Goal: Task Accomplishment & Management: Use online tool/utility

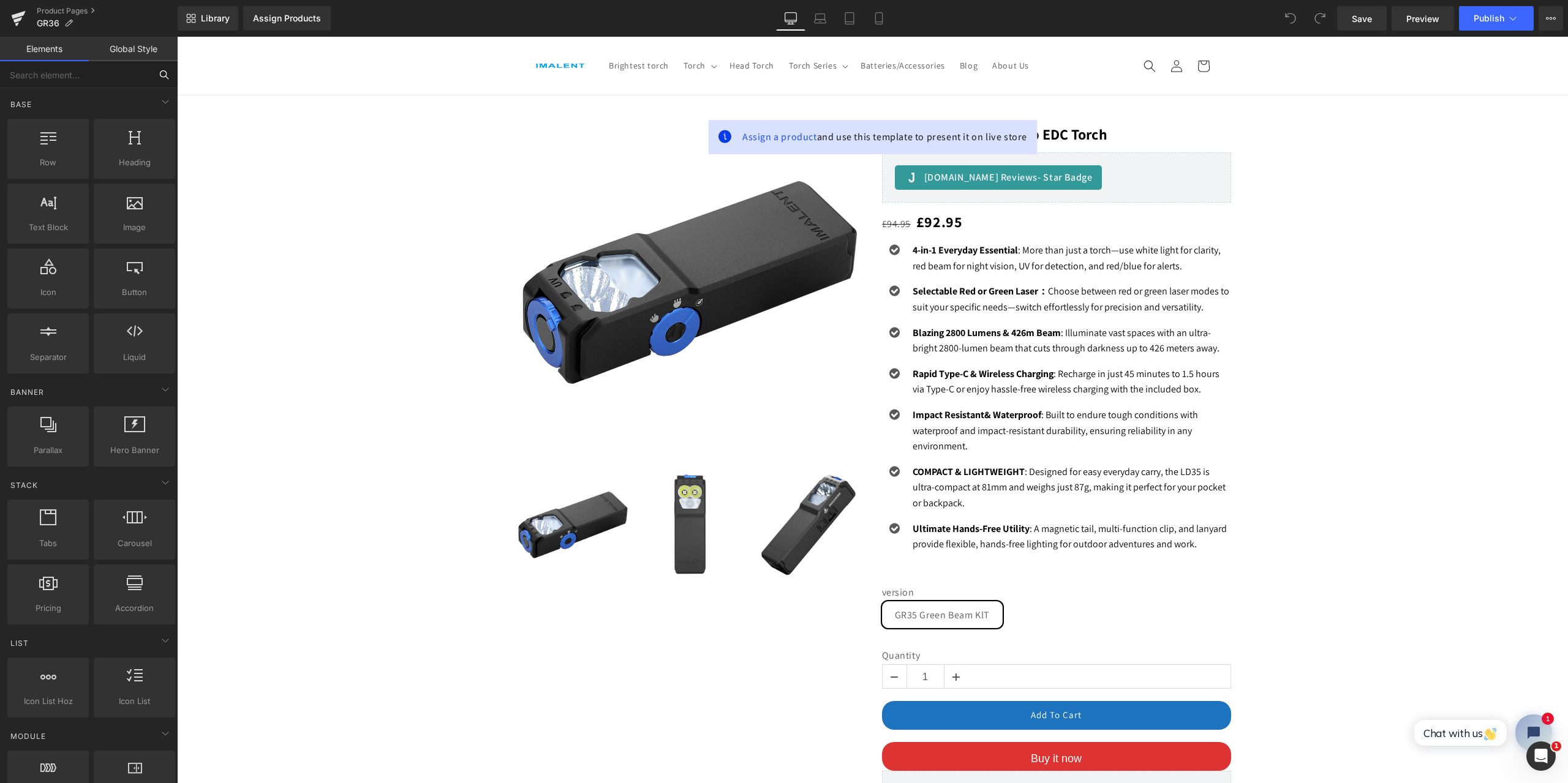
click at [71, 77] on input "text" at bounding box center [75, 74] width 150 height 27
click at [158, 74] on button at bounding box center [163, 74] width 27 height 27
click at [163, 74] on icon at bounding box center [163, 74] width 11 height 11
click at [163, 76] on icon at bounding box center [163, 74] width 11 height 11
click at [79, 72] on input "text" at bounding box center [75, 74] width 150 height 27
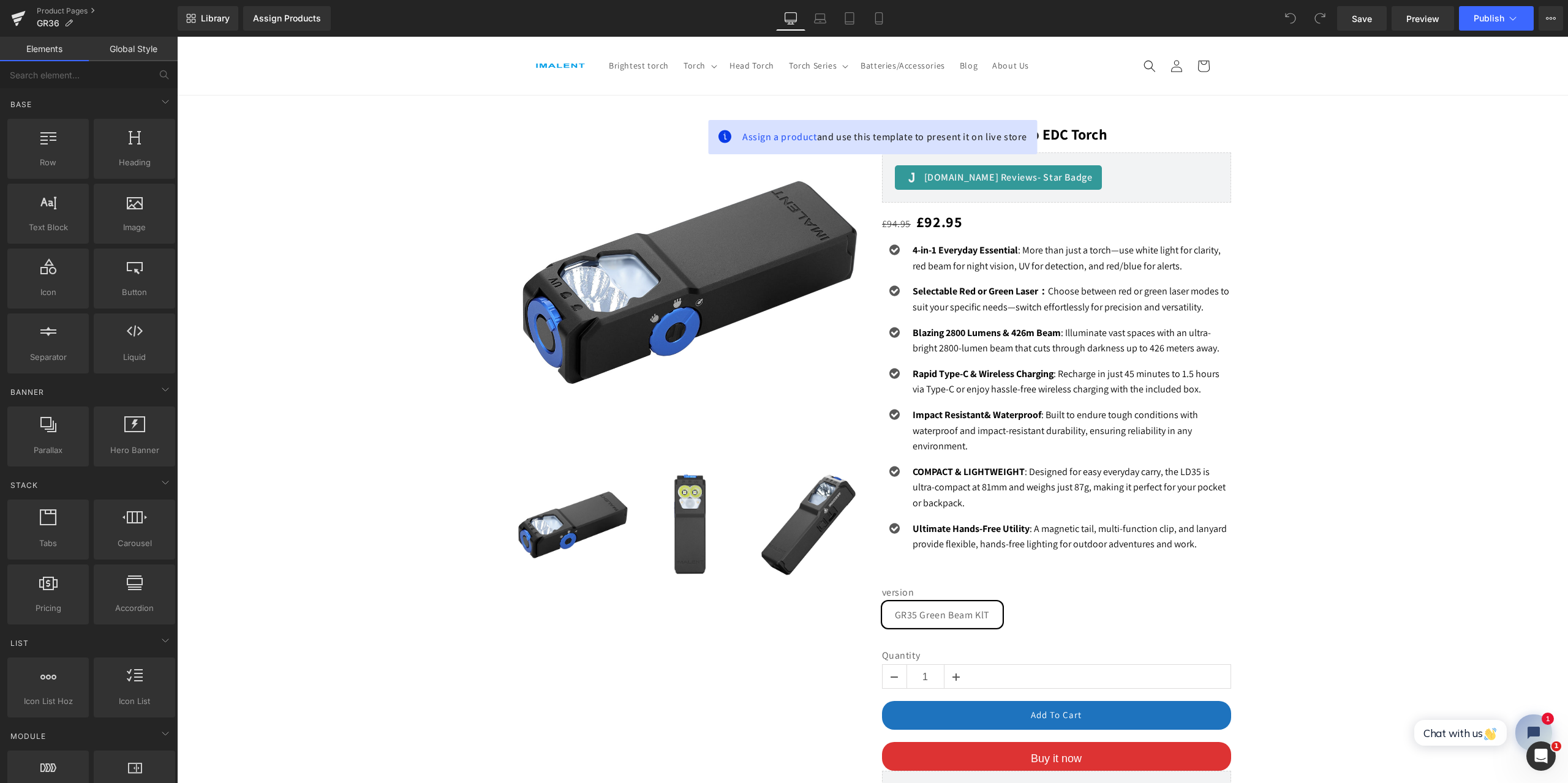
click at [57, 6] on div "Product Pages GR36" at bounding box center [89, 18] width 178 height 37
click at [59, 7] on link "Product Pages" at bounding box center [107, 12] width 141 height 10
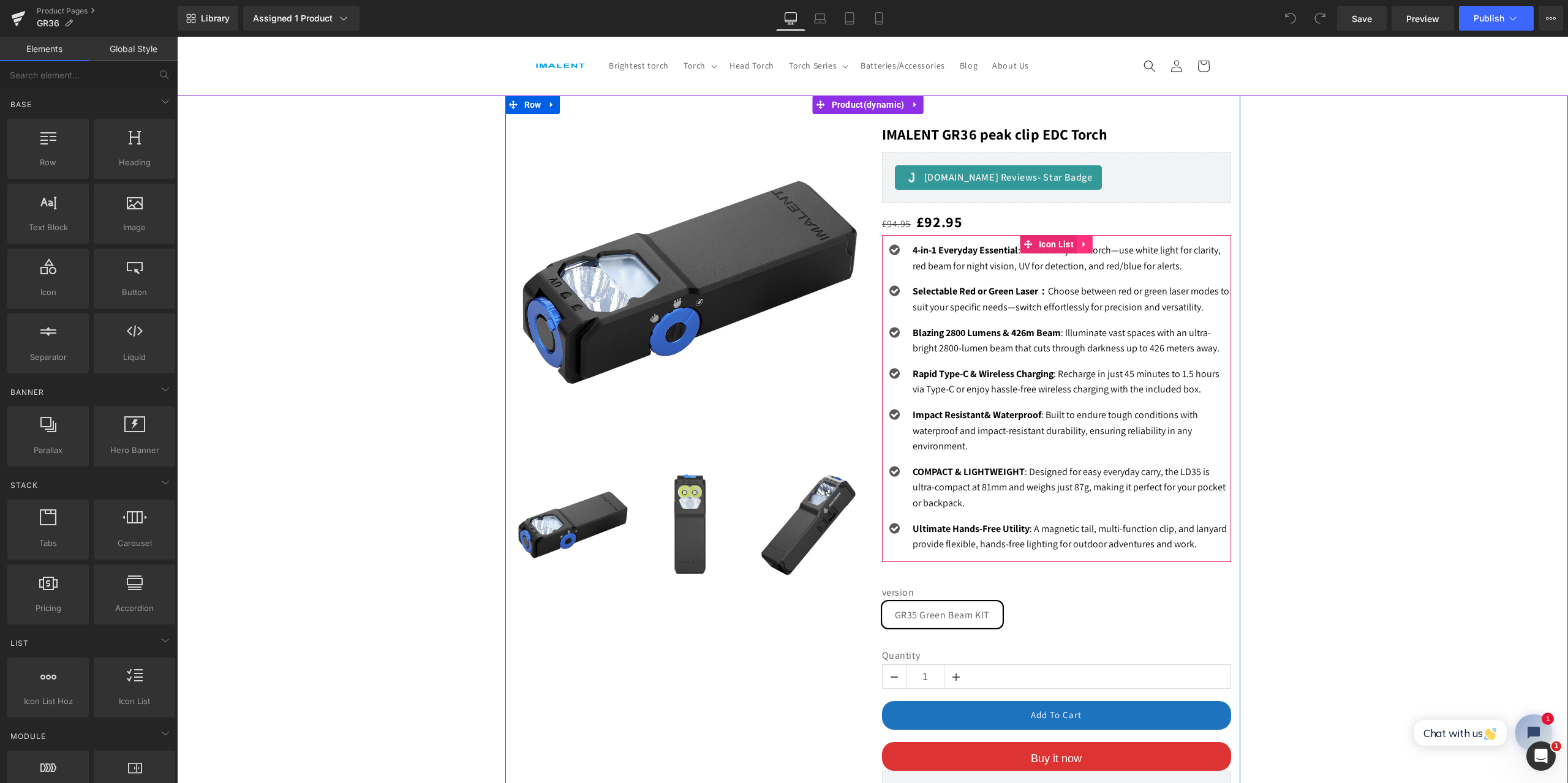
click at [1083, 245] on icon at bounding box center [1085, 244] width 9 height 9
click at [1089, 245] on icon at bounding box center [1093, 244] width 9 height 9
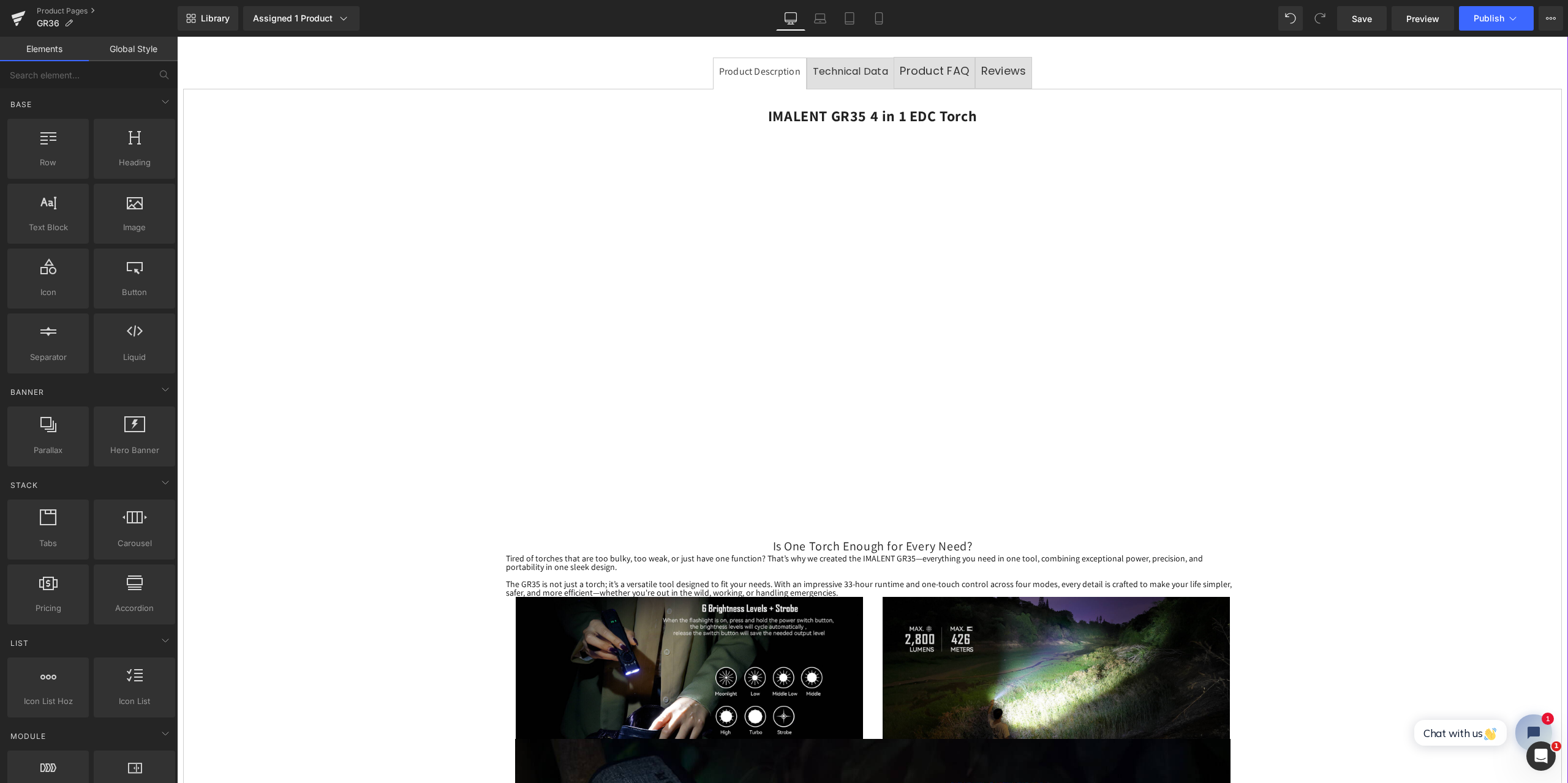
scroll to position [428, 0]
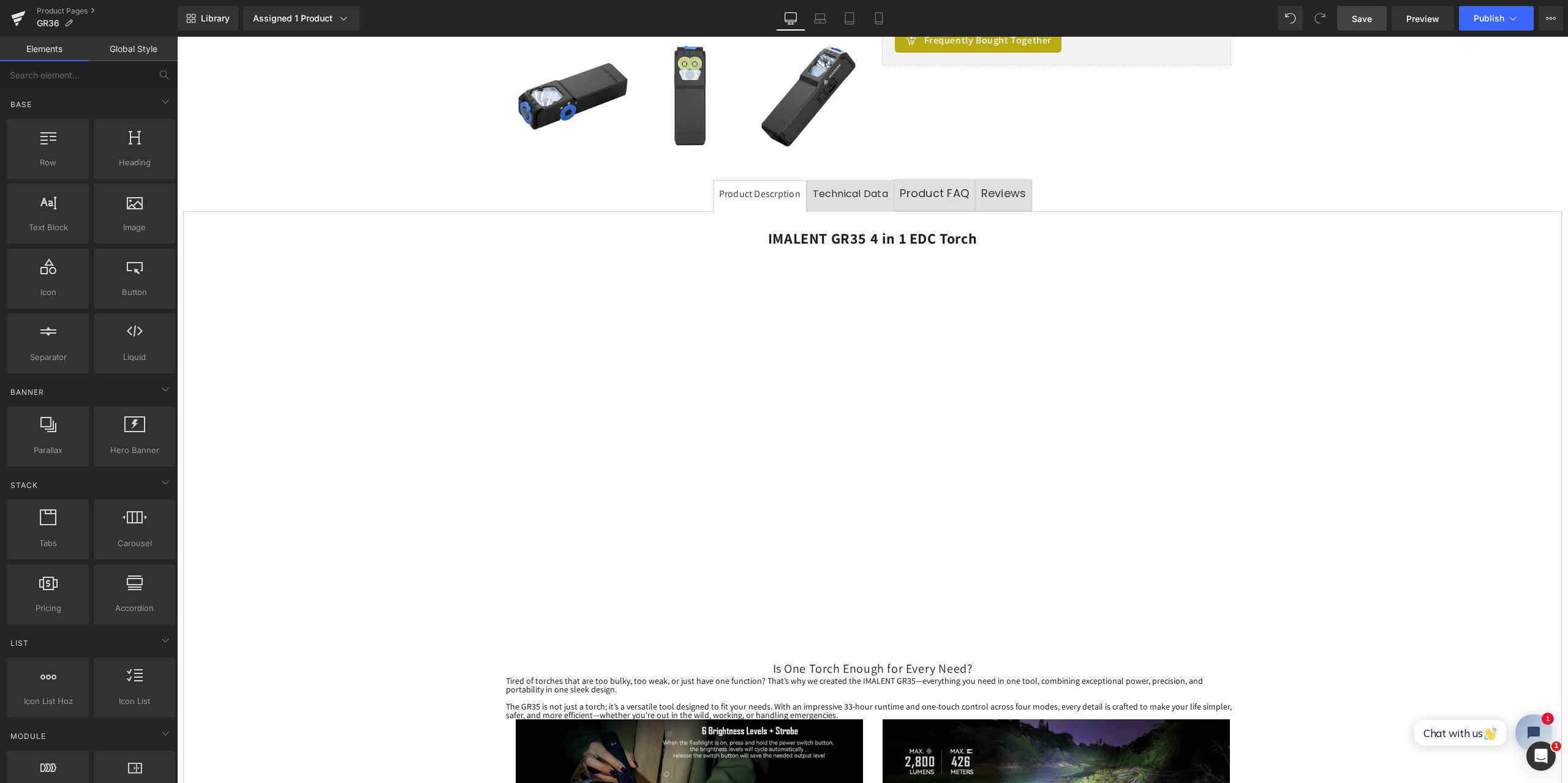
click at [1367, 21] on span "Save" at bounding box center [1361, 19] width 20 height 13
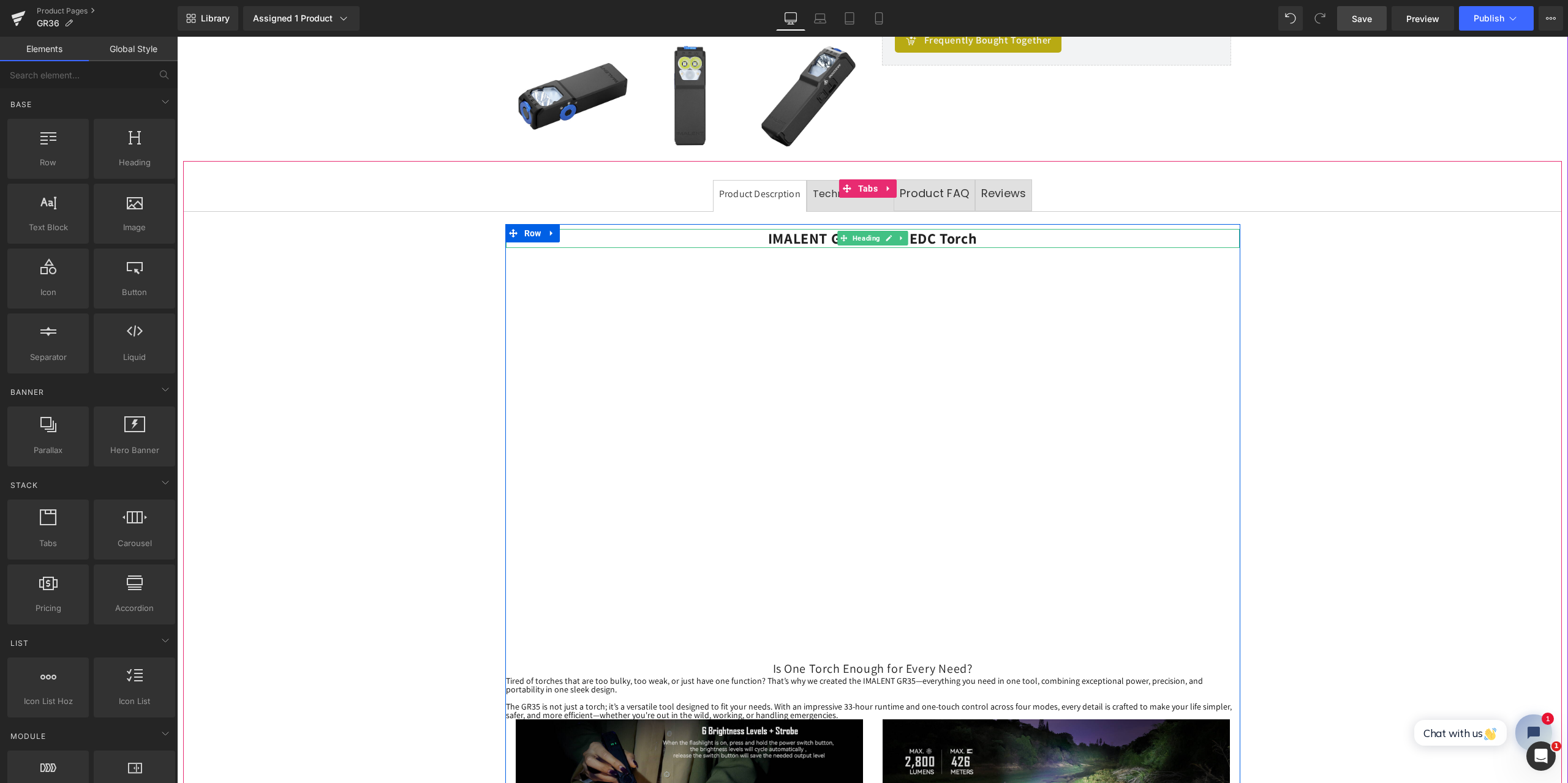
click at [791, 237] on b "IMALENT GR35 4 in 1 EDC Torch" at bounding box center [873, 237] width 209 height 19
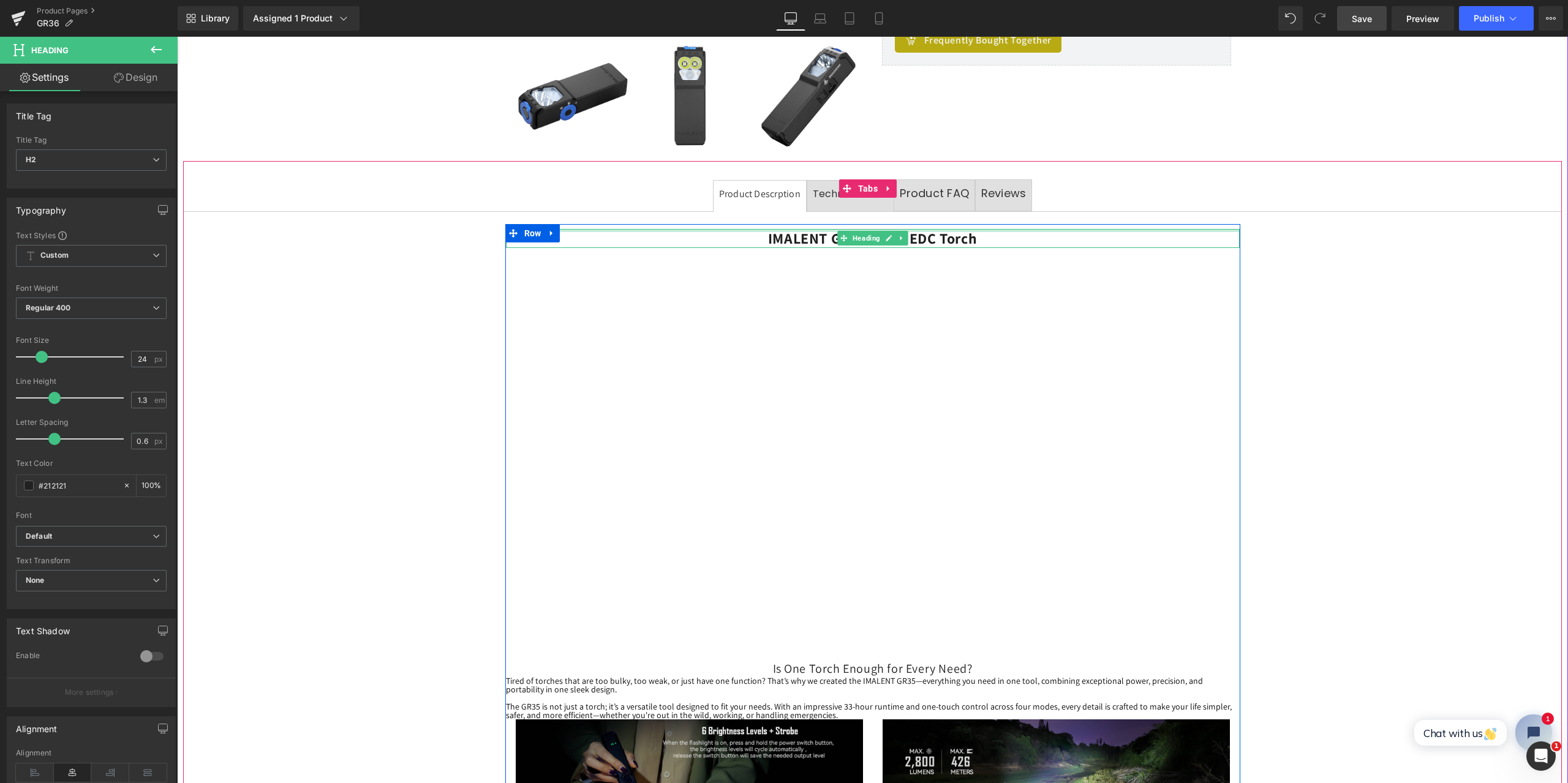
click at [781, 230] on div at bounding box center [873, 230] width 734 height 3
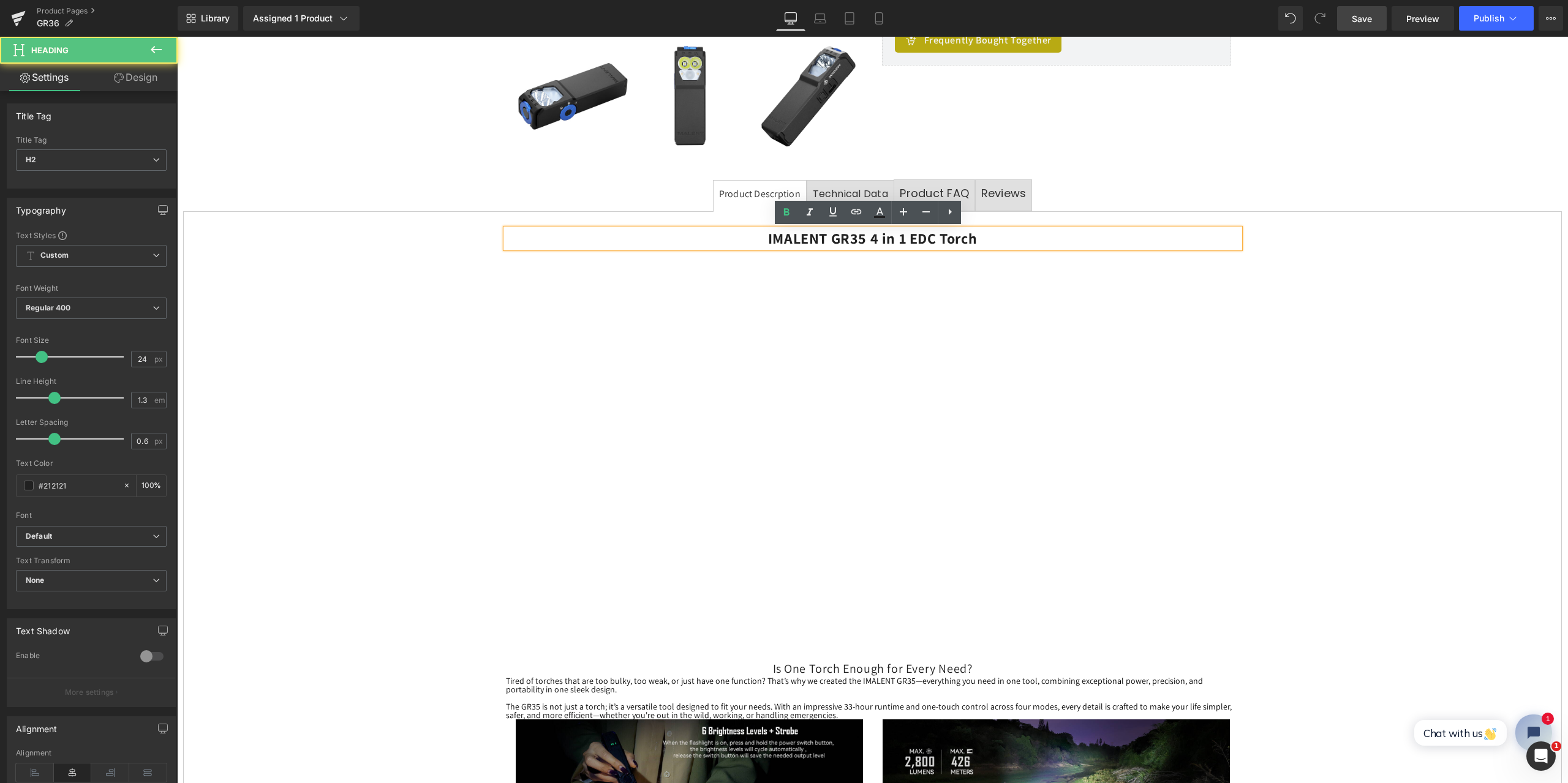
click at [772, 239] on b "IMALENT GR35 4 in 1 EDC Torch" at bounding box center [873, 237] width 209 height 19
drag, startPoint x: 754, startPoint y: 236, endPoint x: 1004, endPoint y: 236, distance: 250.0
click at [1004, 236] on h2 "IMALENT GR35 4 in 1 EDC Torch" at bounding box center [873, 238] width 734 height 19
click at [972, 242] on h2 "IMALENT GR35 4 in 1 EDC Torch" at bounding box center [873, 238] width 734 height 19
paste div
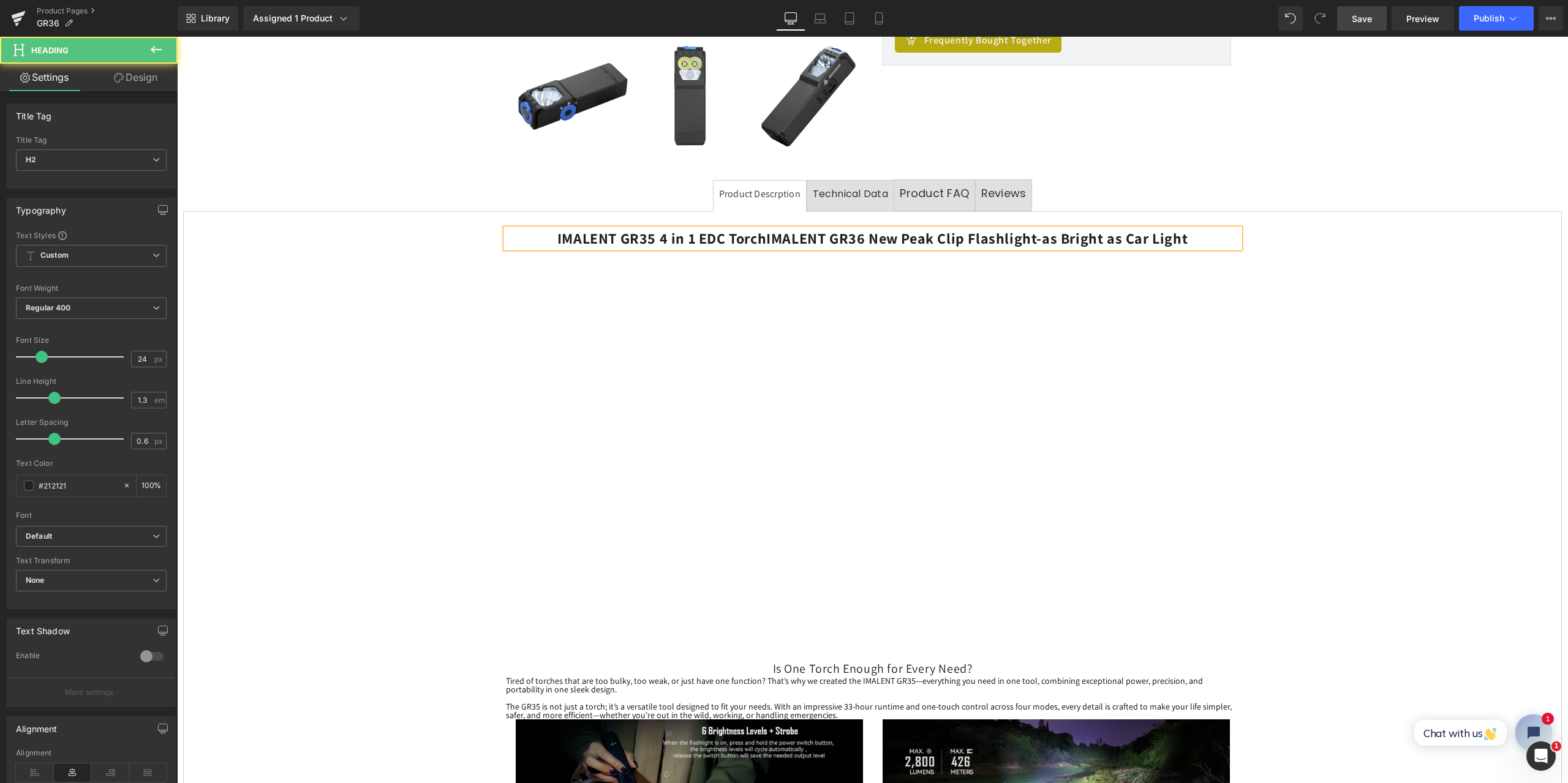
click at [727, 236] on b "IMALENT GR35 4 in 1 EDC TorchIMALENT GR36 New Peak Clip Flashlight-as Bright as…" at bounding box center [872, 237] width 630 height 19
drag, startPoint x: 676, startPoint y: 240, endPoint x: 606, endPoint y: 240, distance: 70.0
click at [606, 240] on h2 "TorchIMALENT GR36 New Peak Clip Flashlight-as Bright as Car Light" at bounding box center [873, 238] width 734 height 19
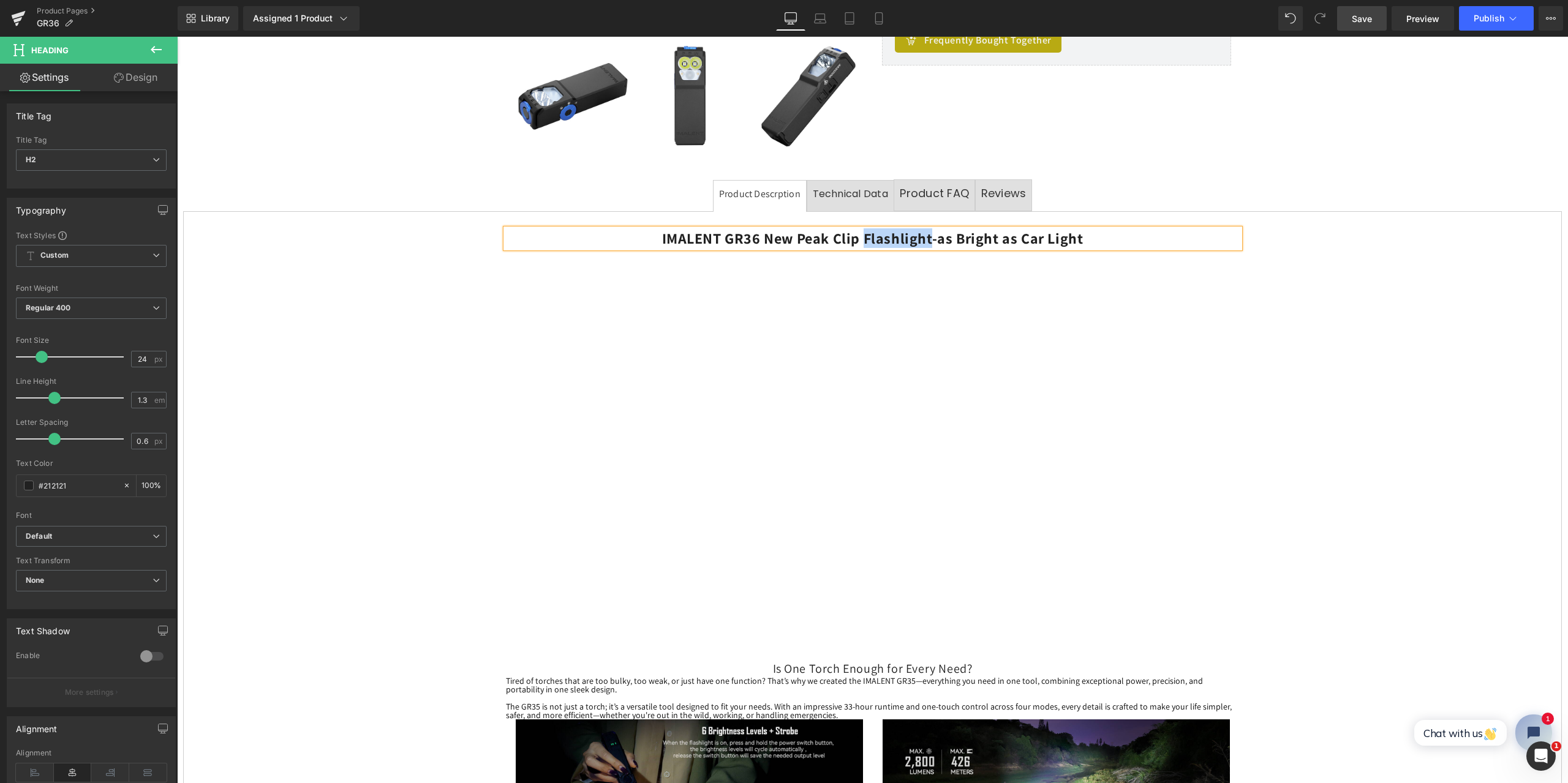
drag, startPoint x: 860, startPoint y: 236, endPoint x: 928, endPoint y: 239, distance: 68.1
click at [928, 239] on b "IMALENT GR36 New Peak Clip Flashlight-as Bright as Car Light" at bounding box center [873, 237] width 421 height 19
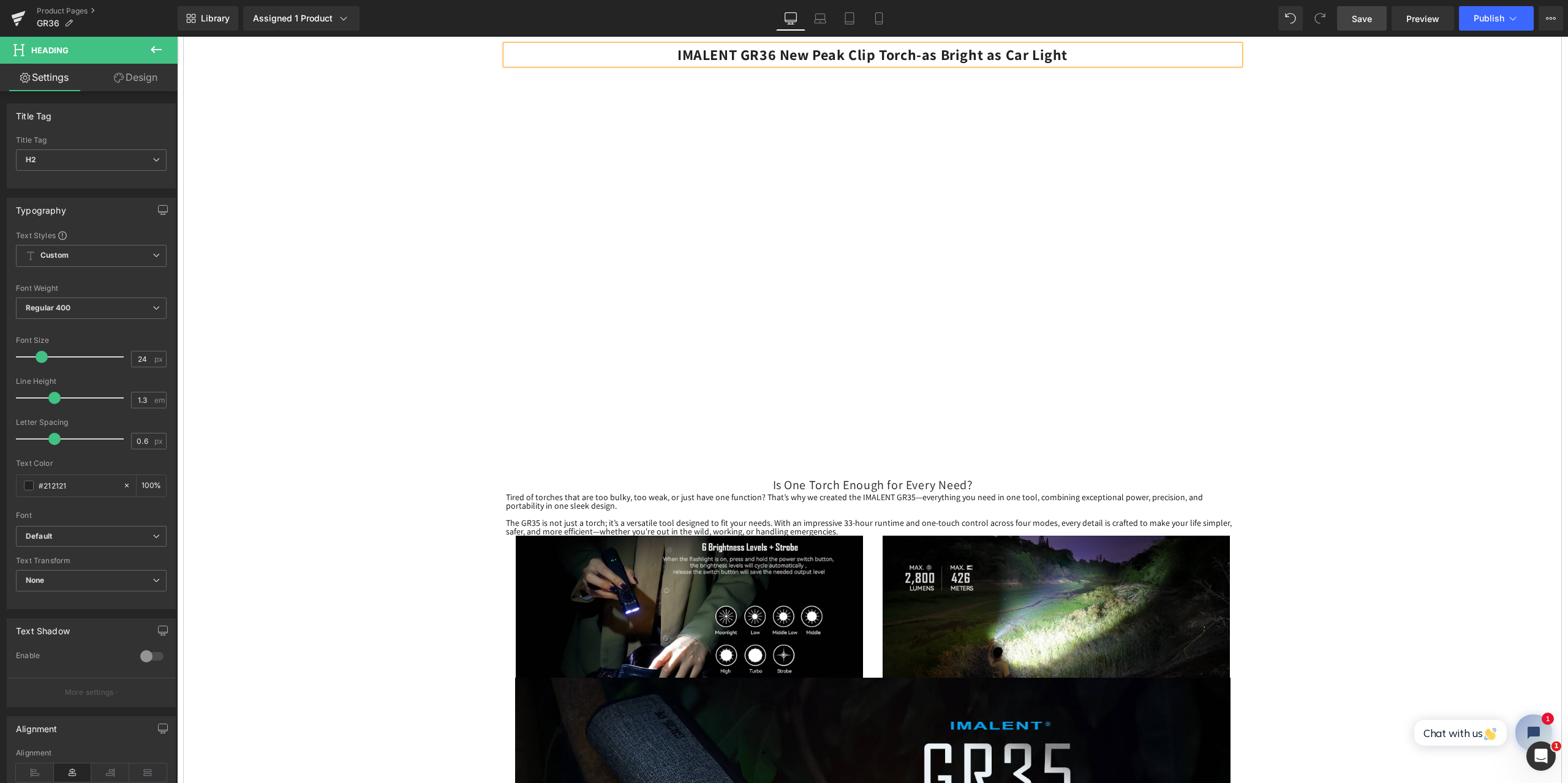
scroll to position [490, 0]
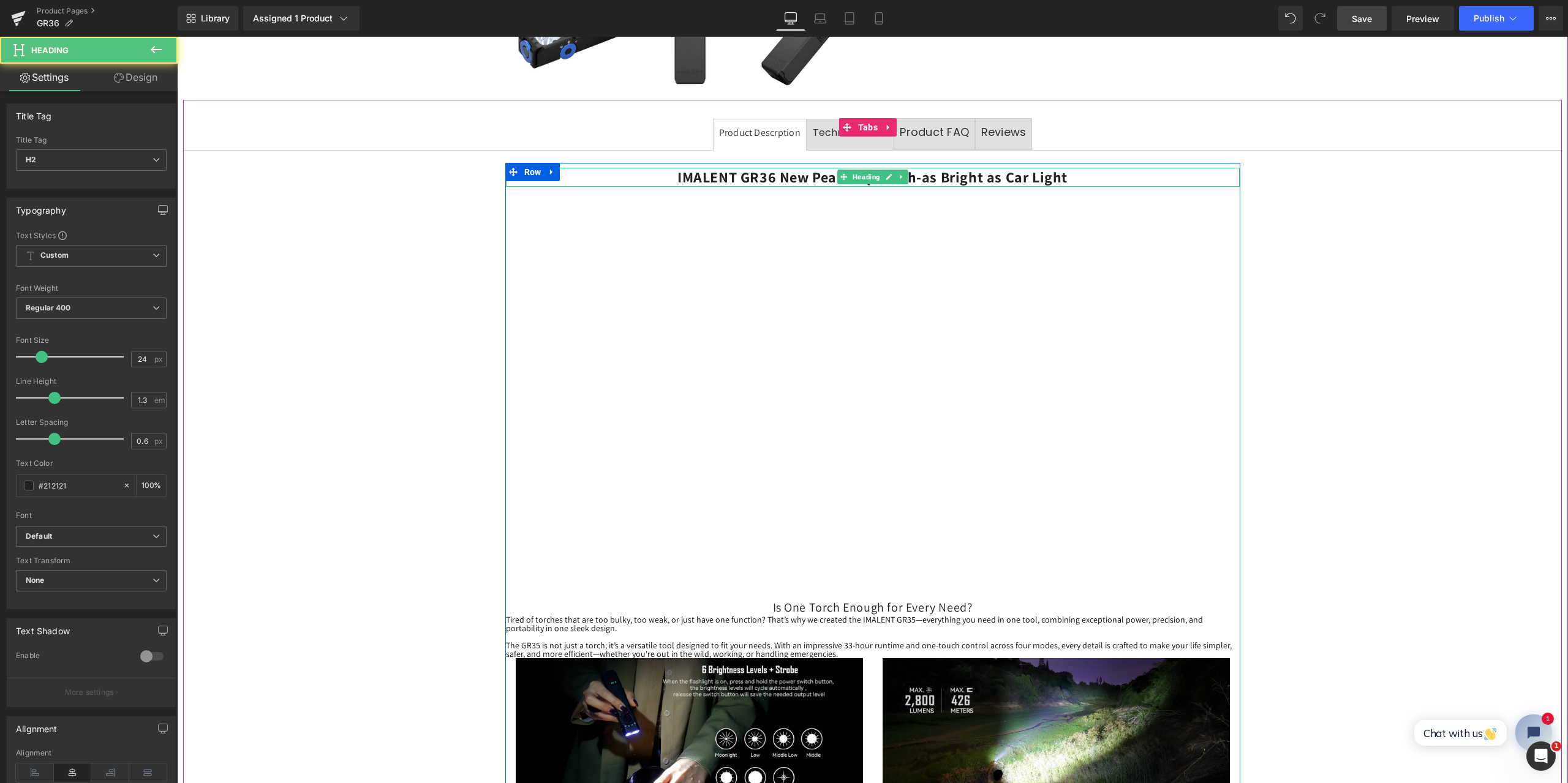
click at [719, 177] on b "IMALENT GR36 New Peak Clip Torch-as Bright as Car Light" at bounding box center [873, 176] width 390 height 19
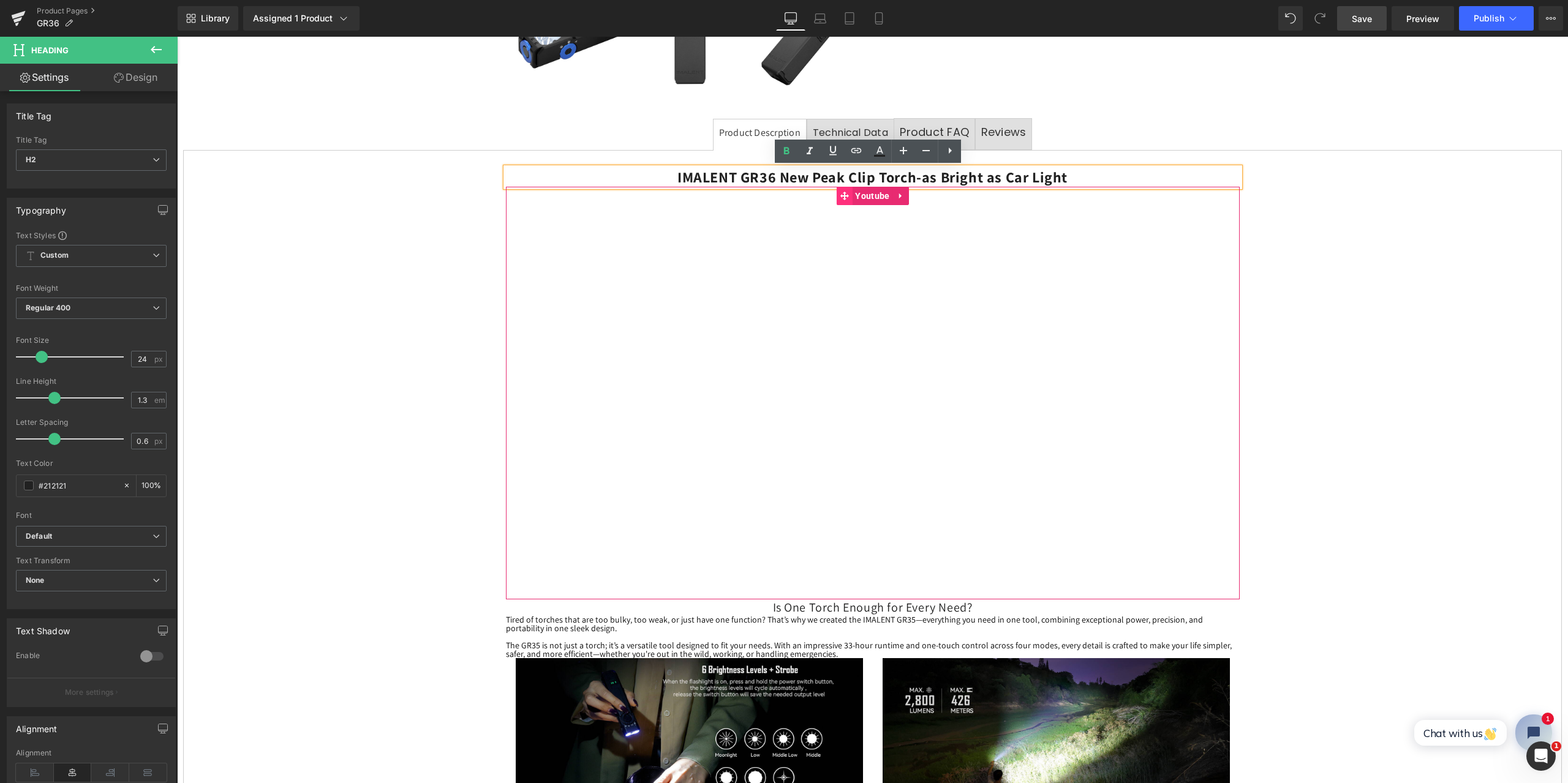
click at [847, 195] on span at bounding box center [844, 196] width 16 height 19
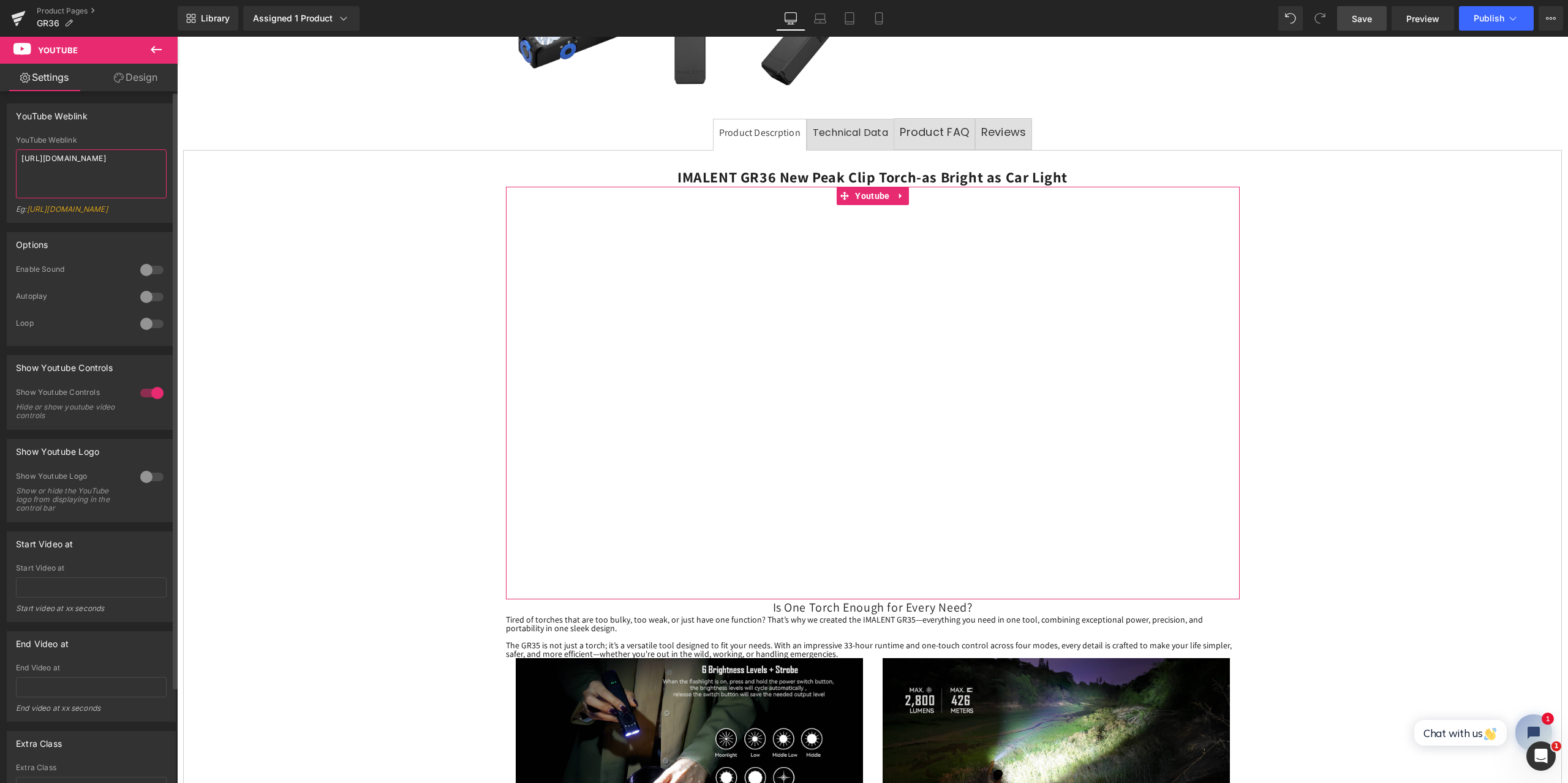
click at [132, 167] on textarea "https://youtu.be/YKbJLEkx6t0" at bounding box center [91, 174] width 150 height 49
drag, startPoint x: 141, startPoint y: 159, endPoint x: 0, endPoint y: 158, distance: 141.0
click at [0, 158] on div "YouTube Weblink YouTube Weblink https://youtu.be/YKbJLEkx6t0 Eg: https://www.yo…" at bounding box center [91, 158] width 183 height 129
type textarea "https://www.youtube.com/watch?v=GM6qlOeRIXQ"
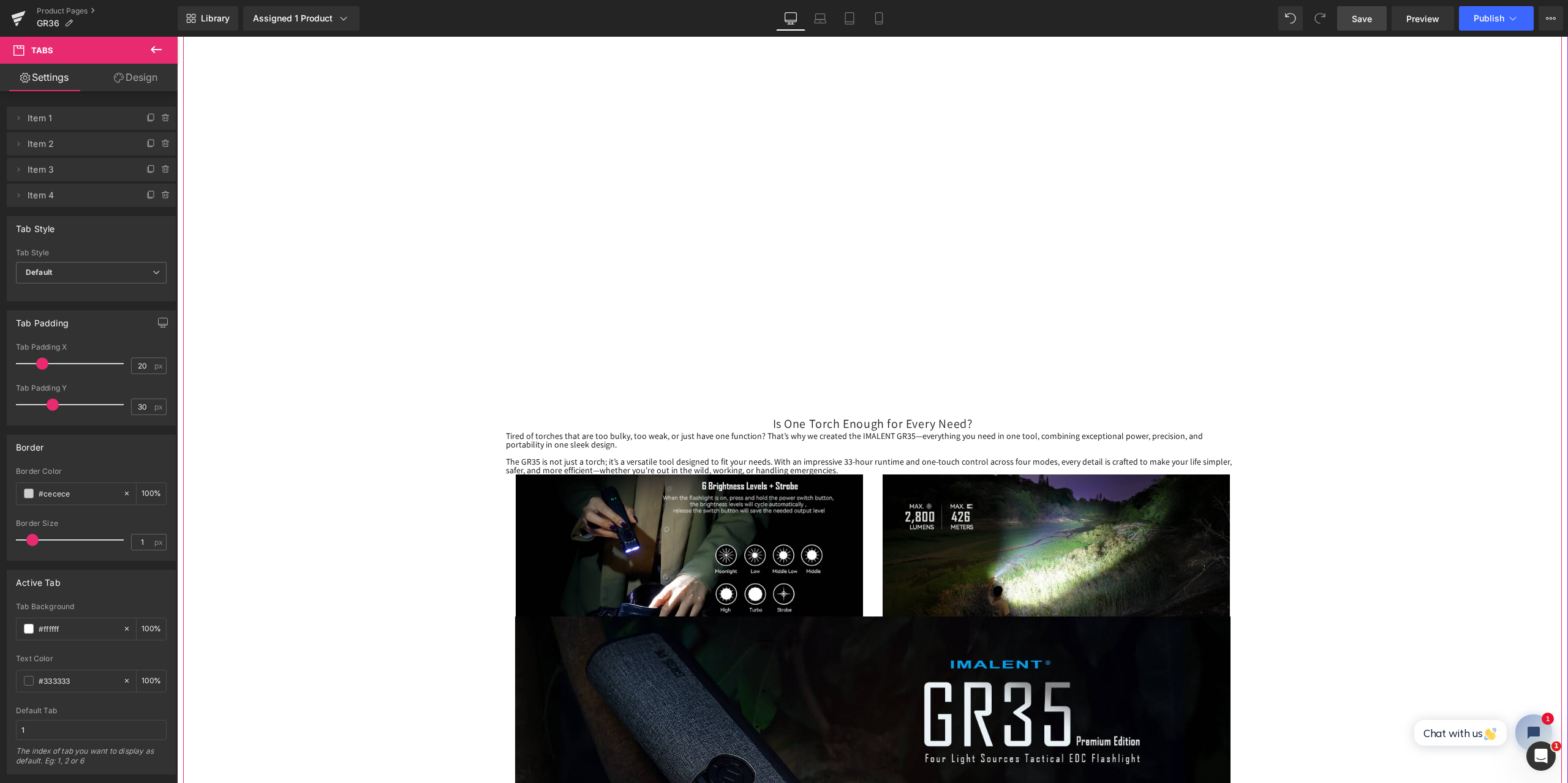
scroll to position [551, 0]
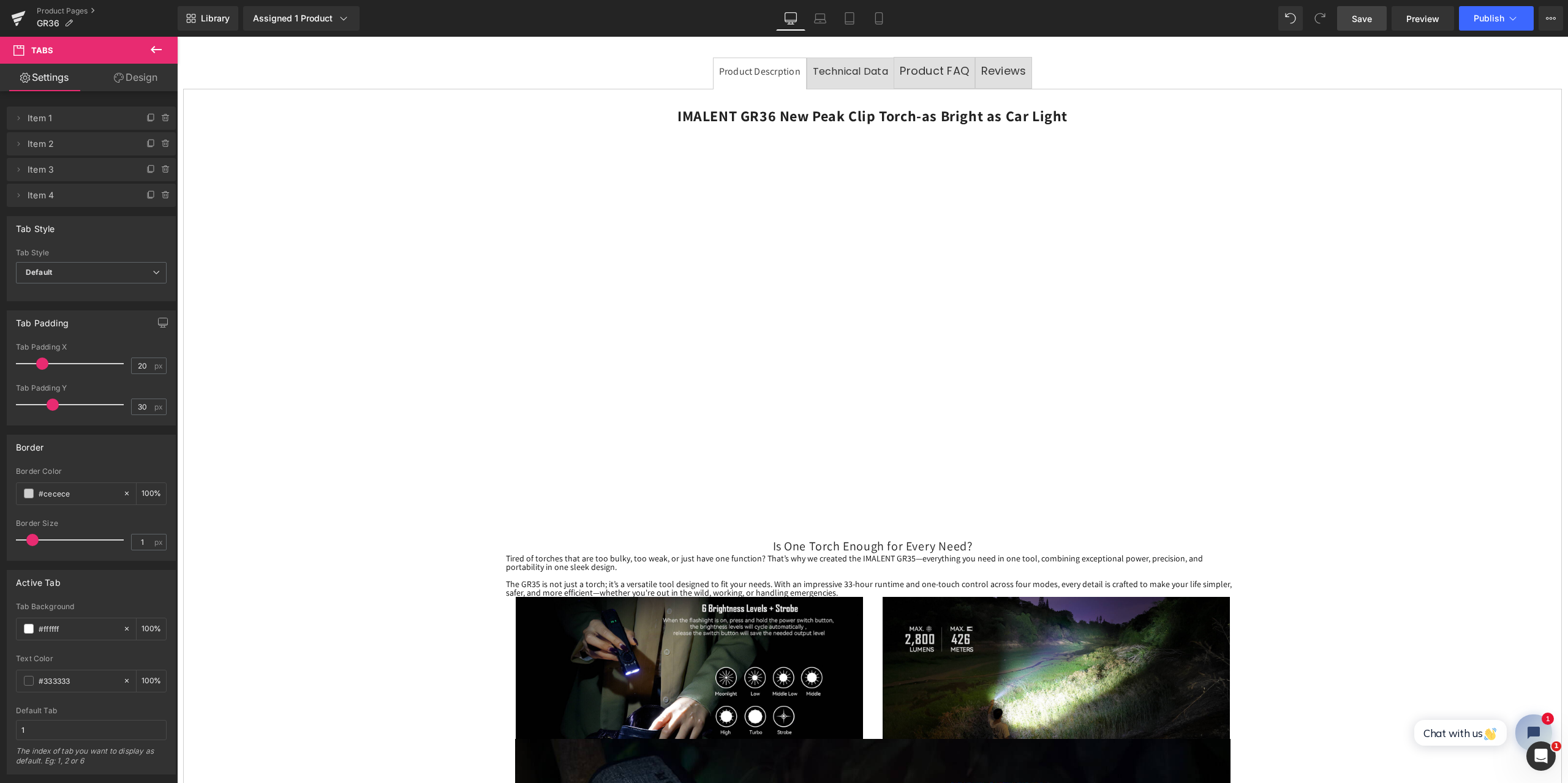
click at [1361, 22] on span "Save" at bounding box center [1361, 19] width 20 height 13
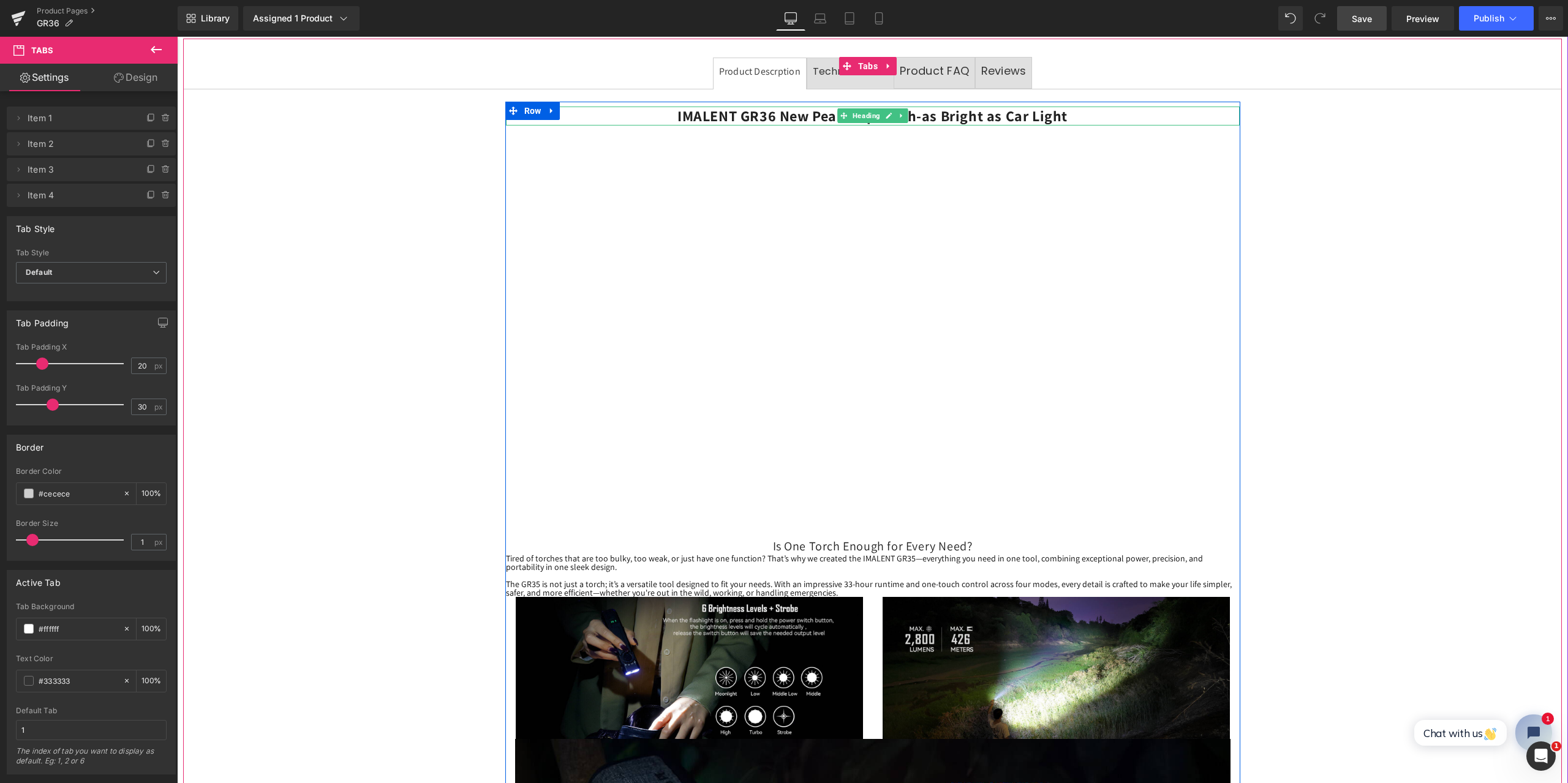
click at [886, 113] on icon at bounding box center [888, 116] width 6 height 6
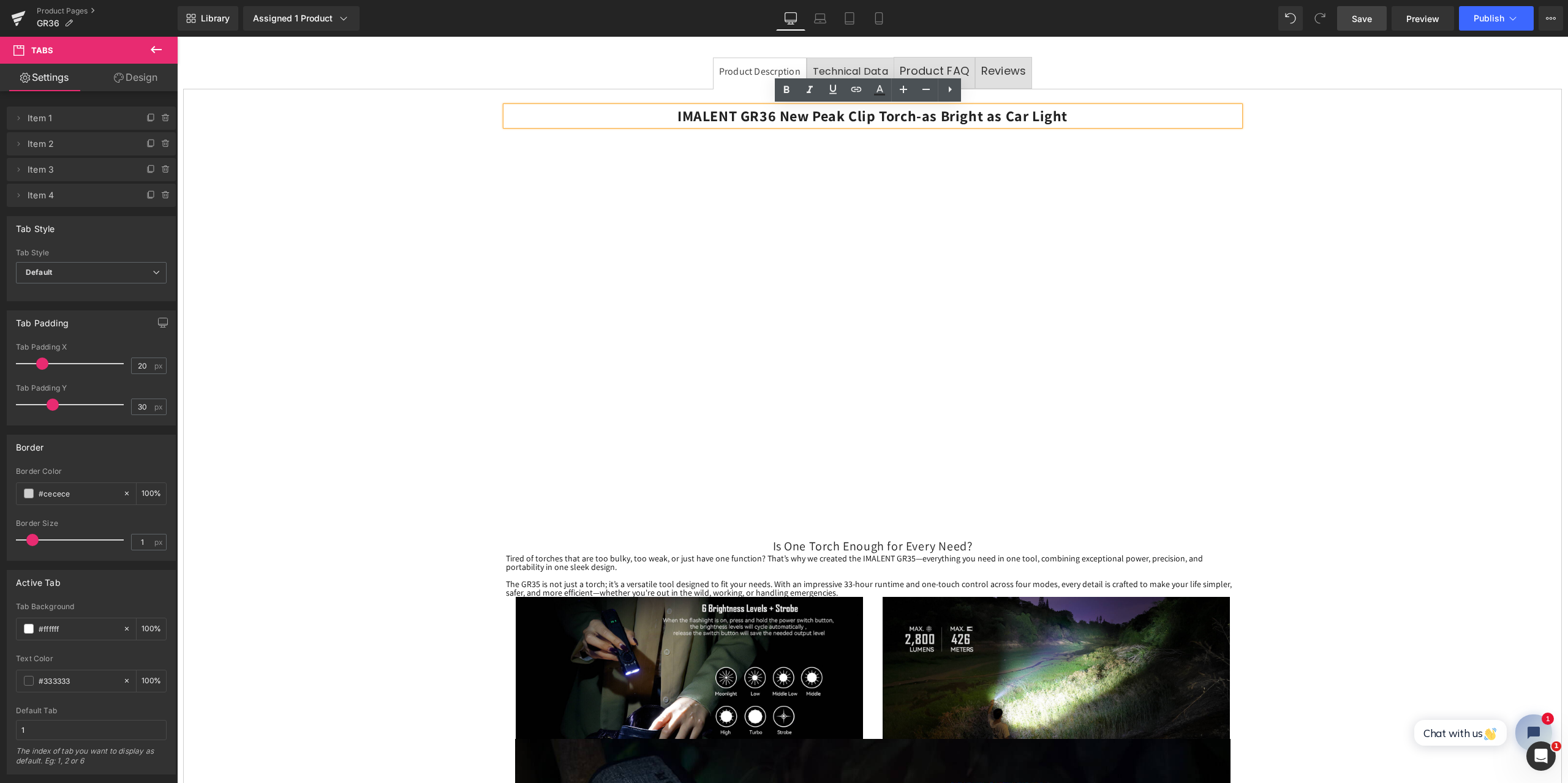
click at [859, 119] on b "IMALENT GR36 New Peak Clip Torch-as Bright as Car Light" at bounding box center [873, 115] width 390 height 19
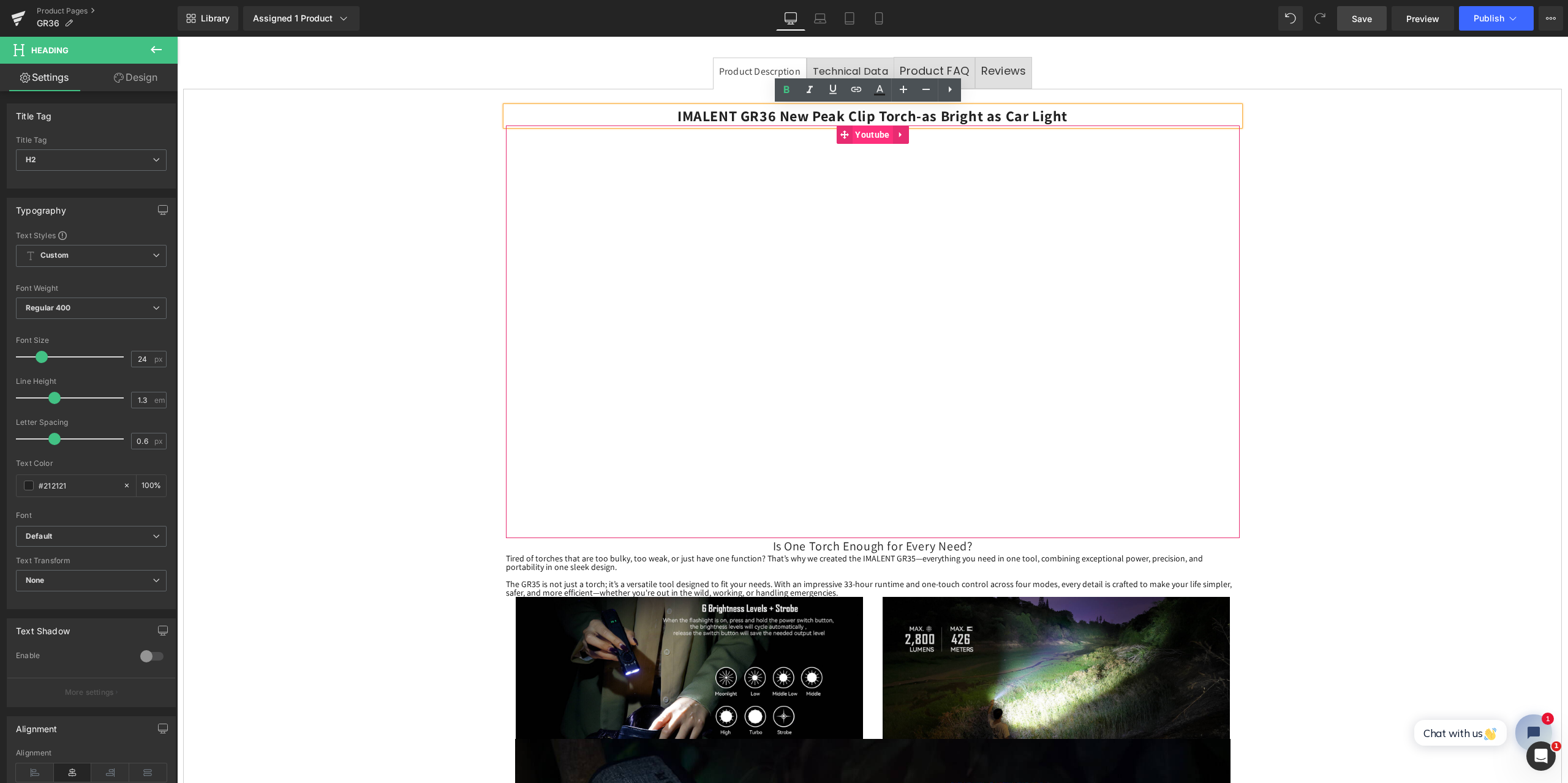
click at [880, 137] on span "Youtube" at bounding box center [872, 135] width 40 height 19
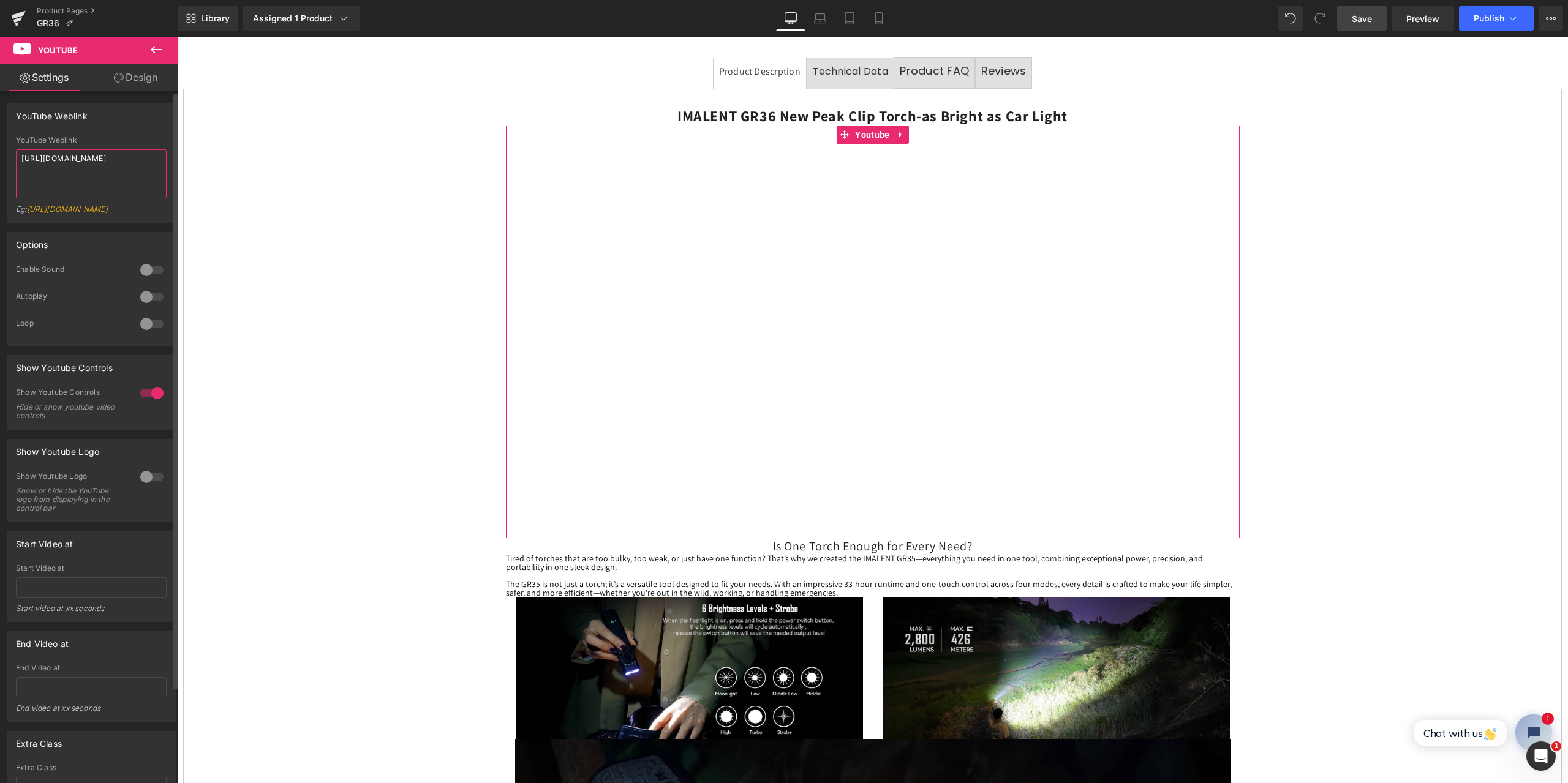
click at [104, 178] on textarea "https://www.youtube.com/watch?v=GM6qlOeRIXQ" at bounding box center [91, 174] width 150 height 49
click at [108, 175] on textarea "https://www.youtube.com/watch?v=GM6qlOeRIXQ" at bounding box center [91, 174] width 150 height 49
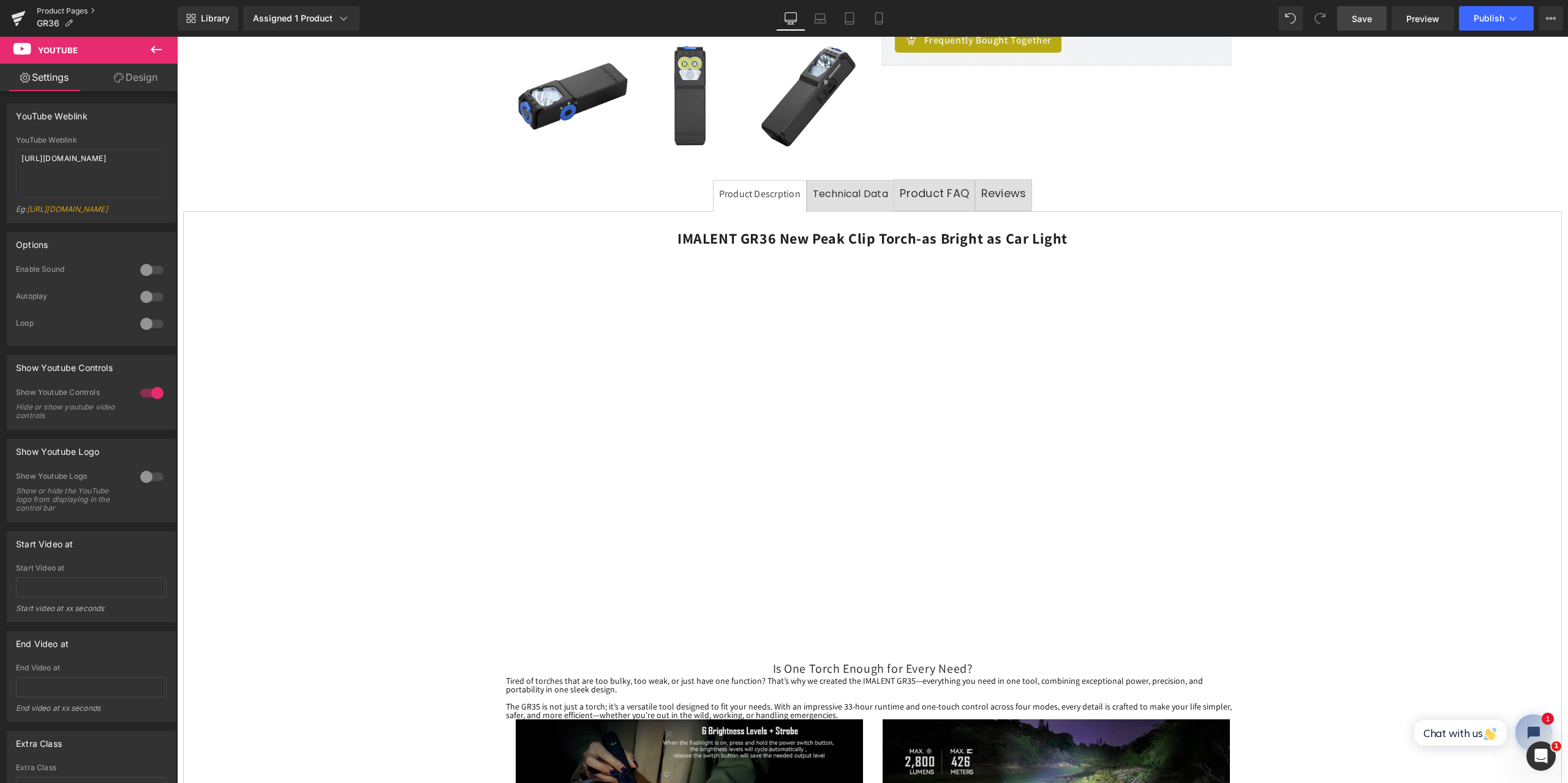
click at [57, 9] on link "Product Pages" at bounding box center [107, 12] width 141 height 10
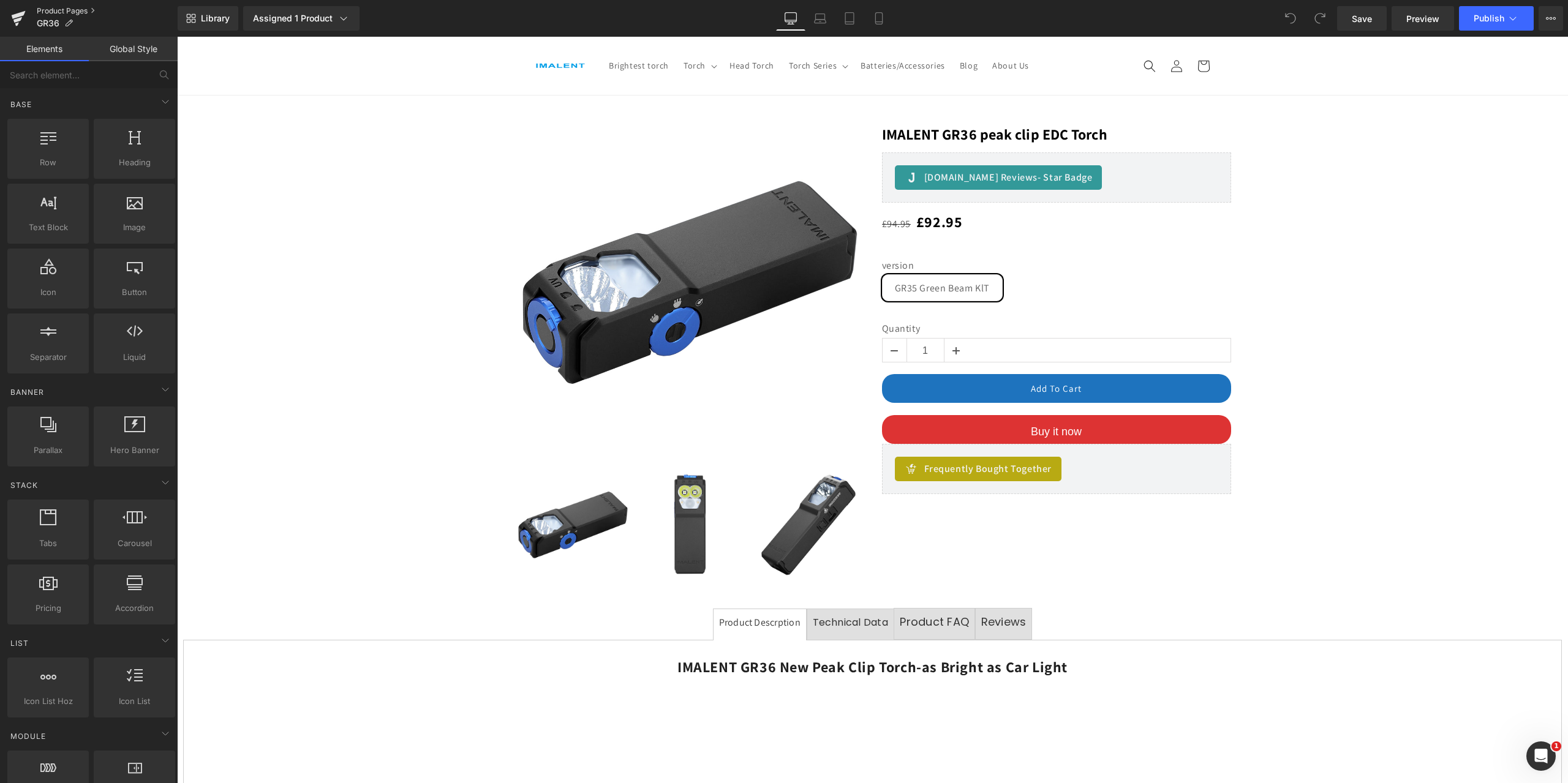
click at [70, 7] on link "Product Pages" at bounding box center [107, 12] width 141 height 10
click at [67, 8] on link "Product Pages" at bounding box center [107, 12] width 141 height 10
click at [61, 9] on link "Product Pages" at bounding box center [107, 12] width 141 height 10
